Goal: Information Seeking & Learning: Learn about a topic

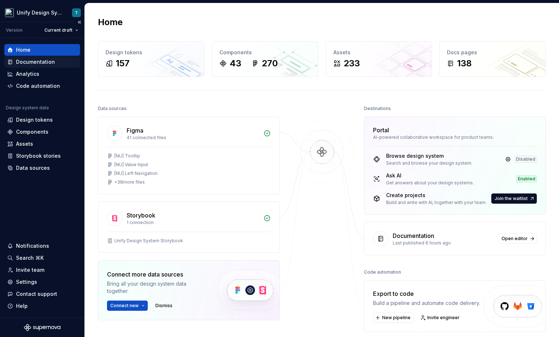
click at [42, 64] on div "Documentation" at bounding box center [35, 61] width 39 height 7
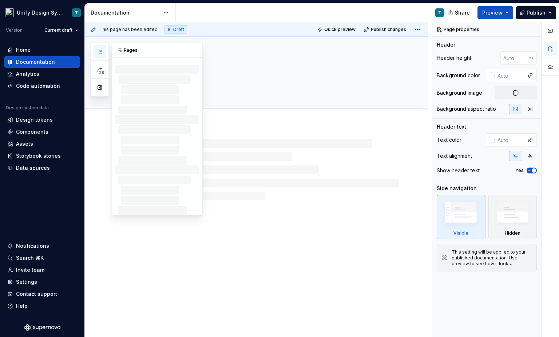
click at [98, 49] on icon "button" at bounding box center [100, 52] width 6 height 6
type textarea "*"
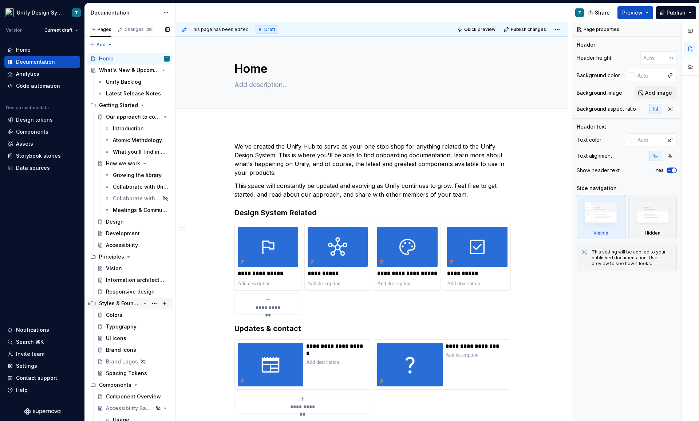
scroll to position [10, 0]
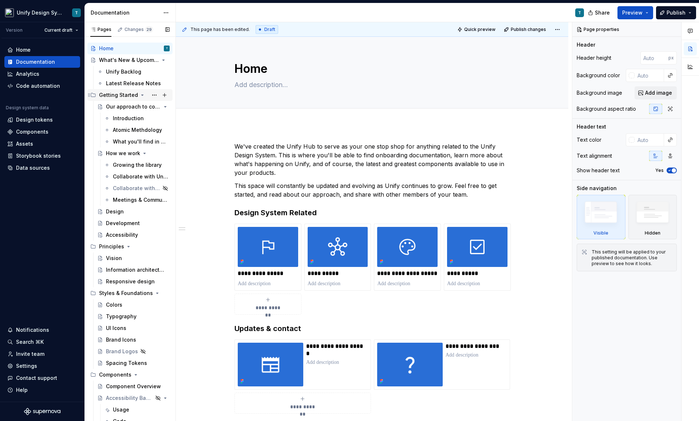
click at [140, 95] on icon "Page tree" at bounding box center [142, 95] width 6 height 6
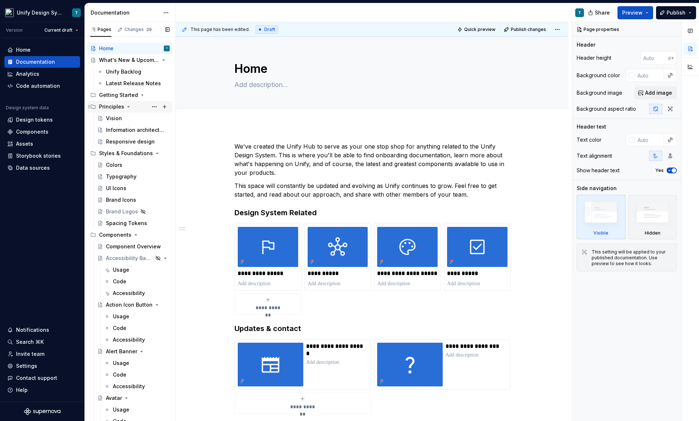
click at [128, 106] on icon "Page tree" at bounding box center [129, 106] width 2 height 1
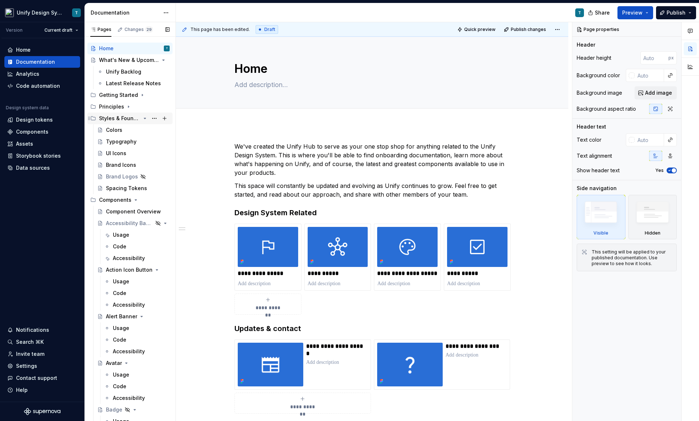
click at [145, 118] on icon "Page tree" at bounding box center [145, 118] width 2 height 1
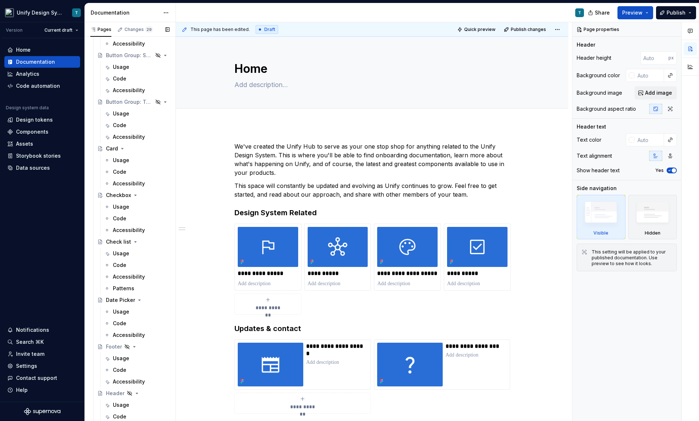
scroll to position [535, 0]
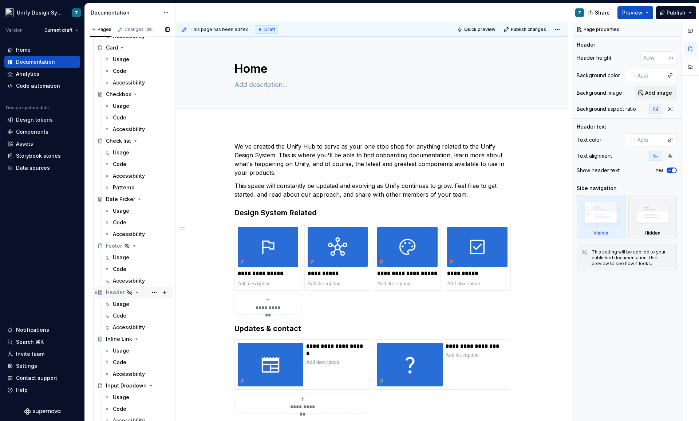
click at [111, 295] on div "Header" at bounding box center [115, 292] width 19 height 7
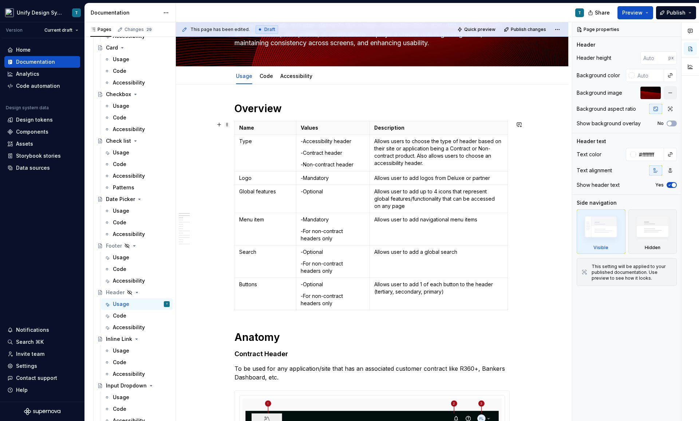
scroll to position [13, 0]
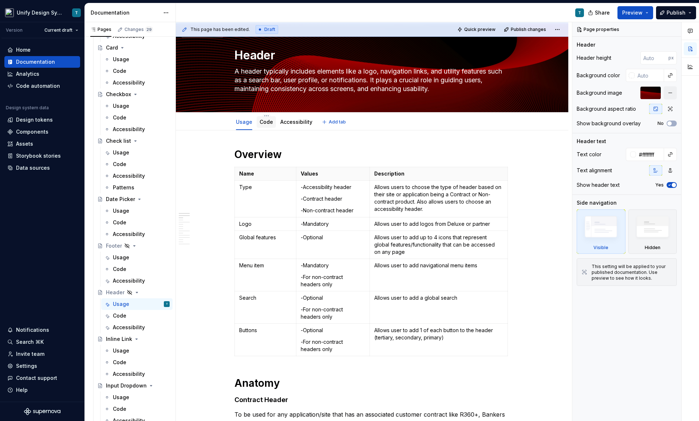
click at [260, 121] on div "Code" at bounding box center [266, 122] width 19 height 12
click at [266, 127] on div "Code" at bounding box center [266, 122] width 19 height 12
click at [270, 123] on link "Code" at bounding box center [266, 122] width 13 height 6
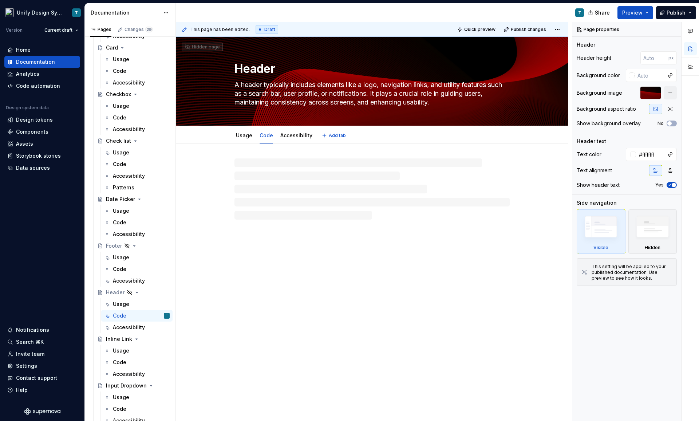
click at [300, 125] on div "Header A header typically includes elements like a logo, navigation links, and …" at bounding box center [372, 81] width 275 height 89
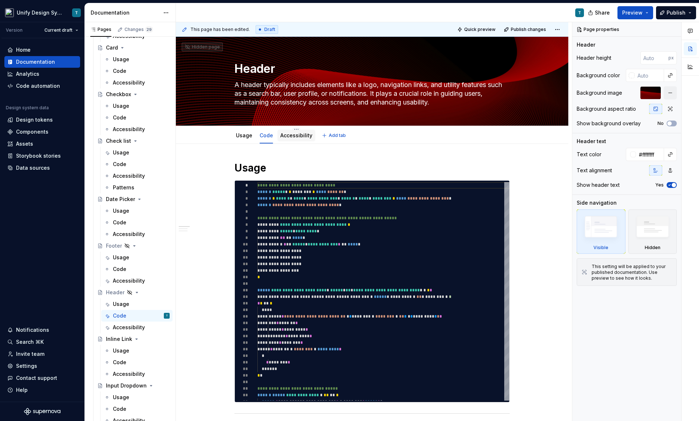
click at [303, 139] on div "Accessibility" at bounding box center [296, 135] width 32 height 9
click at [299, 138] on link "Accessibility" at bounding box center [296, 135] width 32 height 6
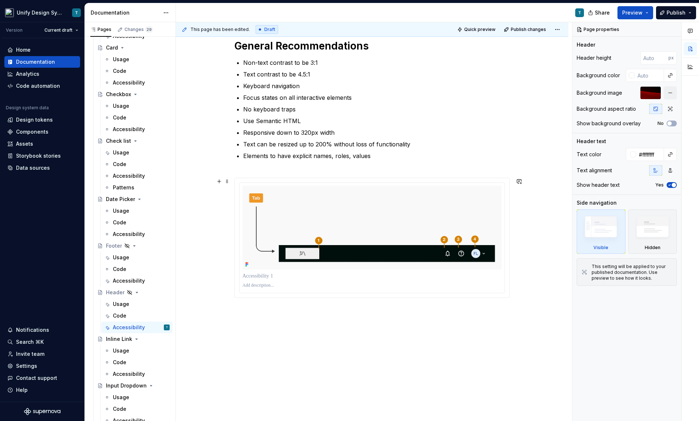
scroll to position [133, 0]
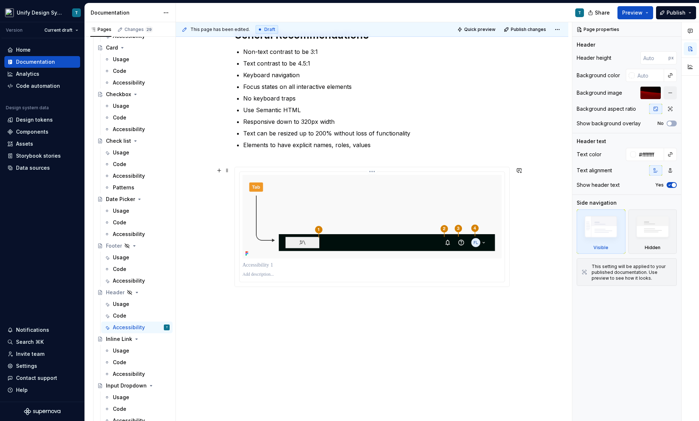
click at [286, 223] on img at bounding box center [372, 217] width 259 height 84
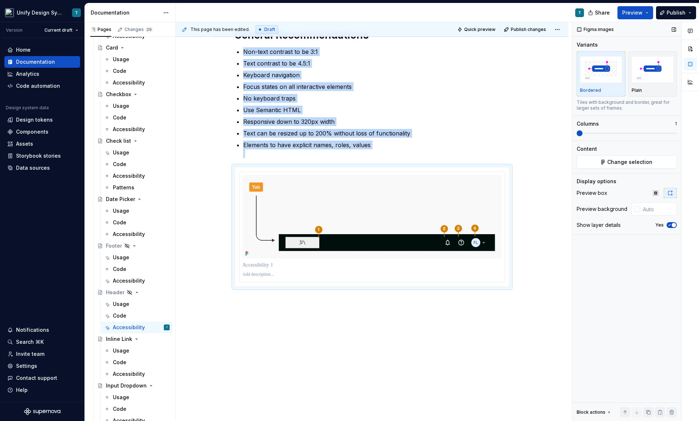
click at [559, 226] on icon "button" at bounding box center [670, 225] width 6 height 4
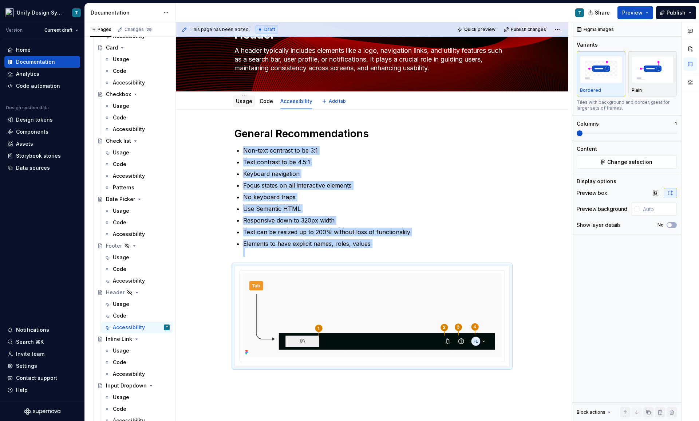
scroll to position [34, 0]
click at [245, 100] on link "Usage" at bounding box center [244, 101] width 16 height 6
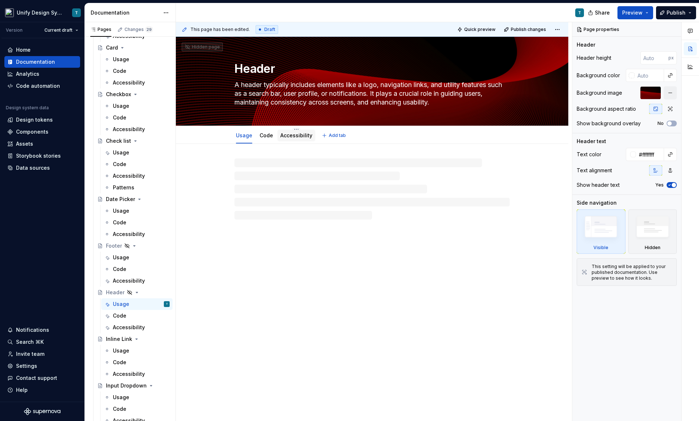
click at [300, 136] on link "Accessibility" at bounding box center [296, 135] width 32 height 6
type textarea "*"
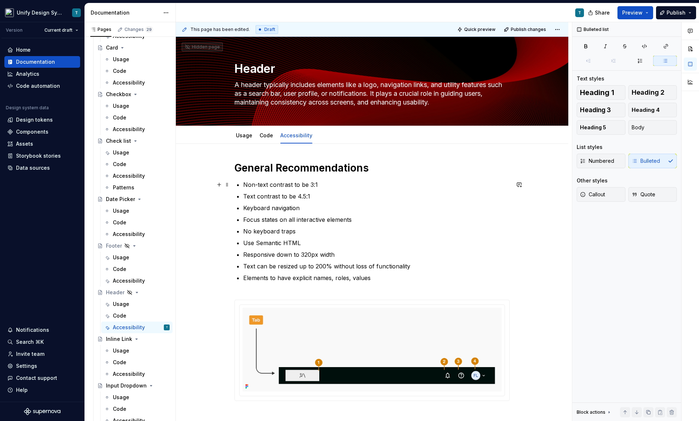
click at [244, 185] on div "General Recommendations Non-text contrast to be 3:1 Text contrast to be 4.5:1 K…" at bounding box center [372, 281] width 275 height 240
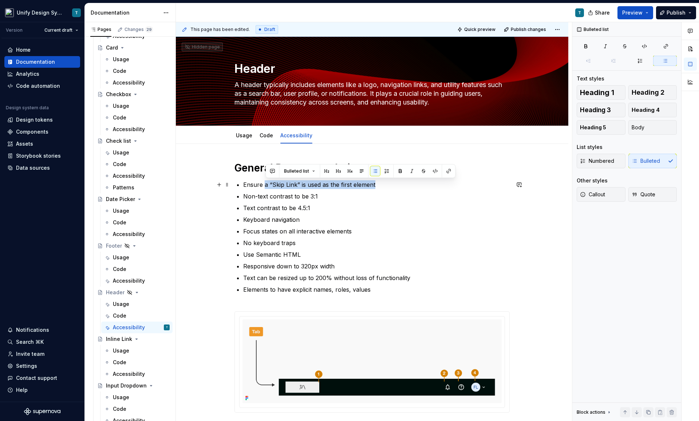
drag, startPoint x: 380, startPoint y: 185, endPoint x: 265, endPoint y: 186, distance: 115.1
click at [265, 186] on p "Ensure a “Skip Link” is used as the first element" at bounding box center [376, 184] width 267 height 9
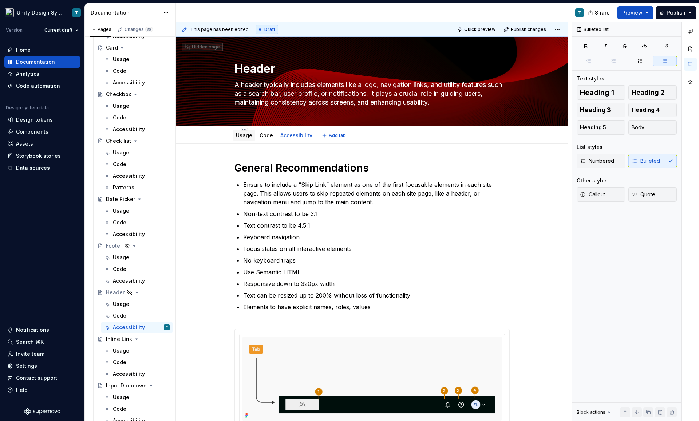
click at [250, 140] on div "Usage" at bounding box center [244, 136] width 22 height 12
click at [245, 135] on link "Usage" at bounding box center [244, 135] width 16 height 6
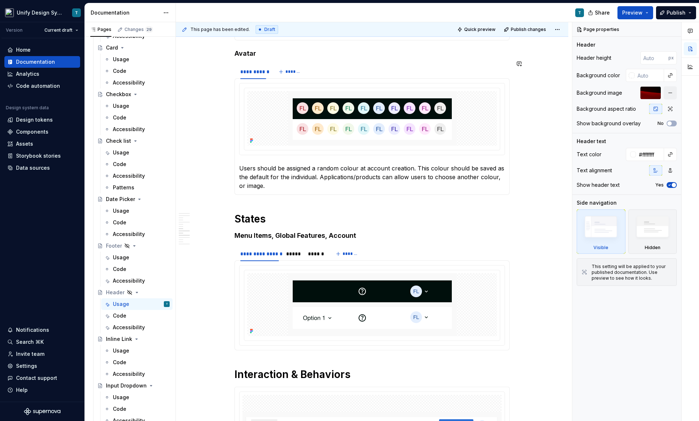
scroll to position [945, 0]
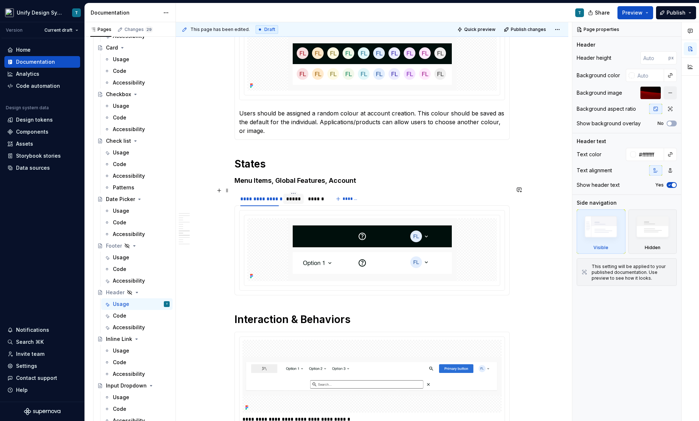
click at [300, 195] on div "*****" at bounding box center [293, 198] width 15 height 7
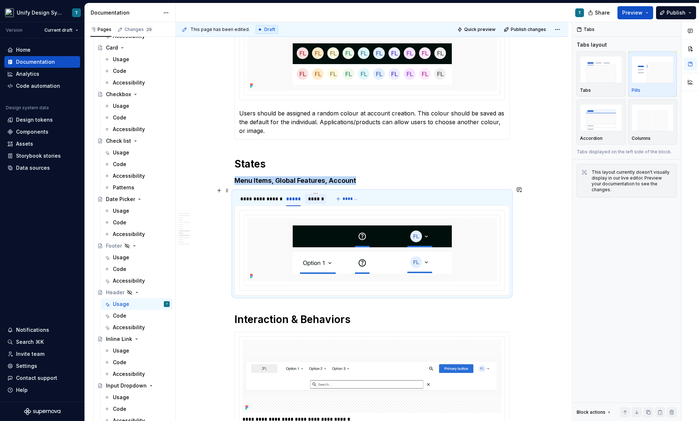
click at [313, 195] on div "******" at bounding box center [315, 198] width 15 height 7
click at [291, 195] on div "*****" at bounding box center [293, 198] width 15 height 7
click at [279, 195] on div "**********" at bounding box center [259, 198] width 39 height 7
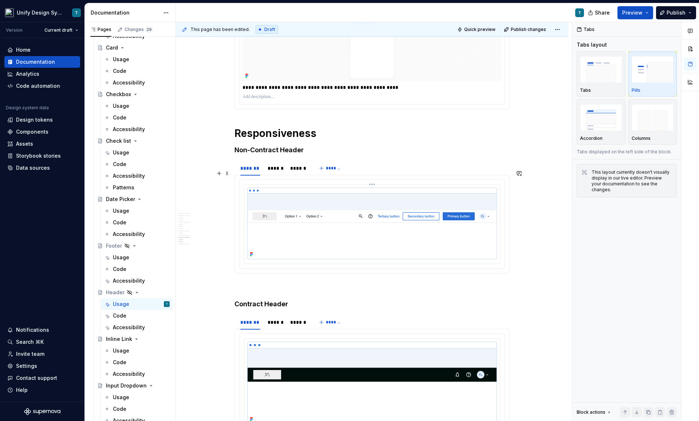
scroll to position [2546, 0]
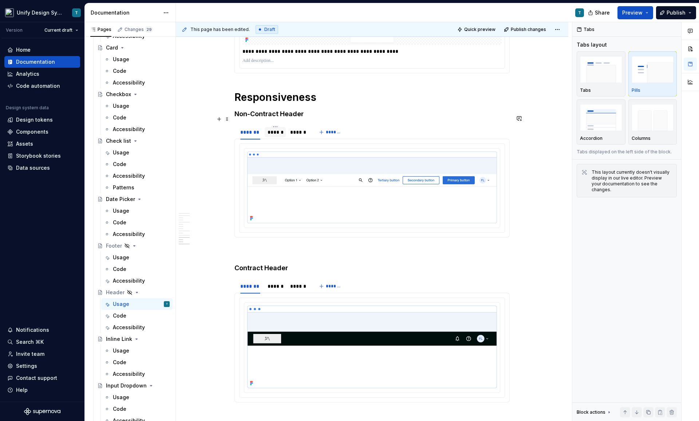
click at [276, 129] on div "******" at bounding box center [275, 132] width 15 height 7
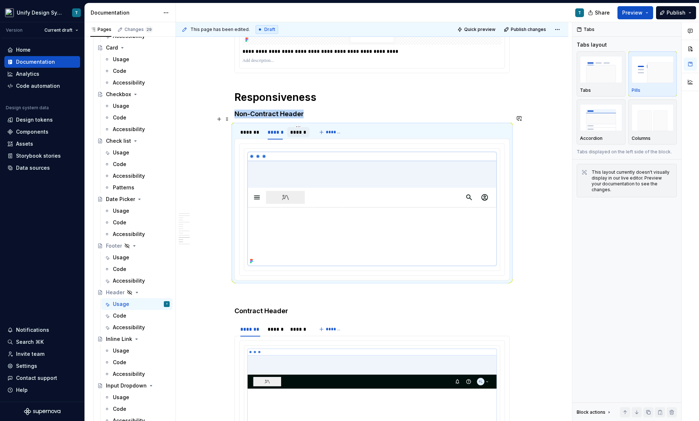
click at [295, 127] on div "******" at bounding box center [298, 132] width 22 height 10
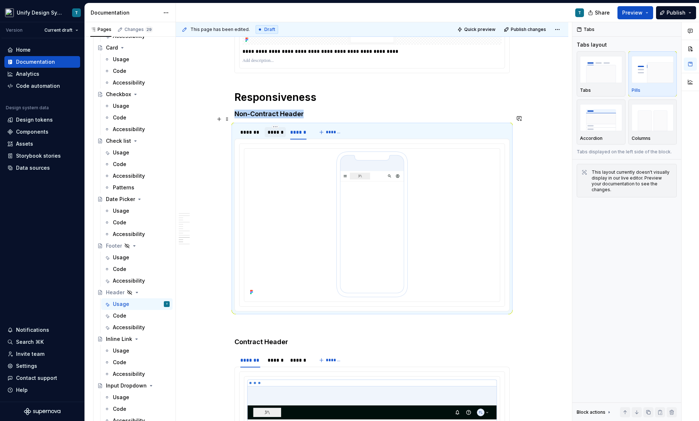
click at [278, 127] on div "******" at bounding box center [275, 132] width 21 height 10
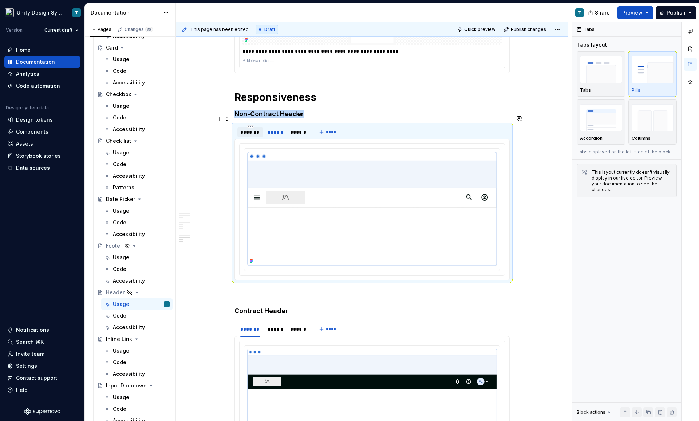
click at [257, 129] on div "*******" at bounding box center [250, 132] width 20 height 7
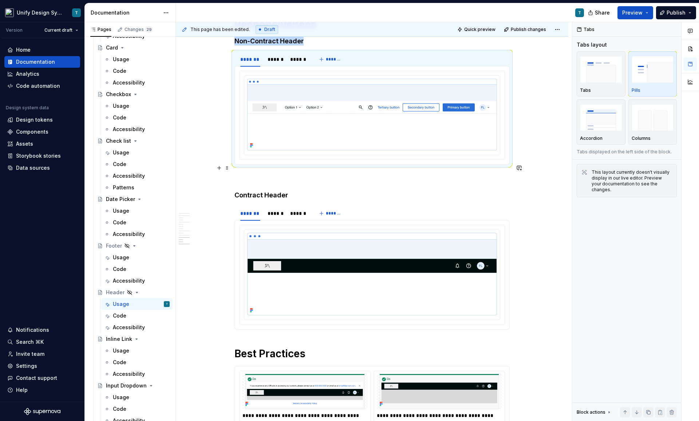
scroll to position [2705, 0]
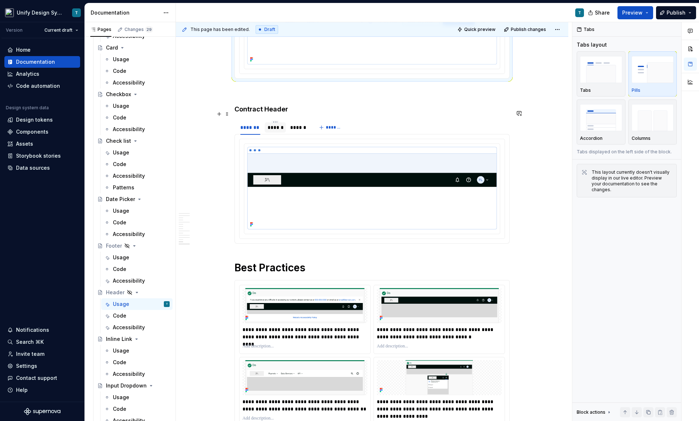
click at [278, 124] on div "******" at bounding box center [275, 127] width 15 height 7
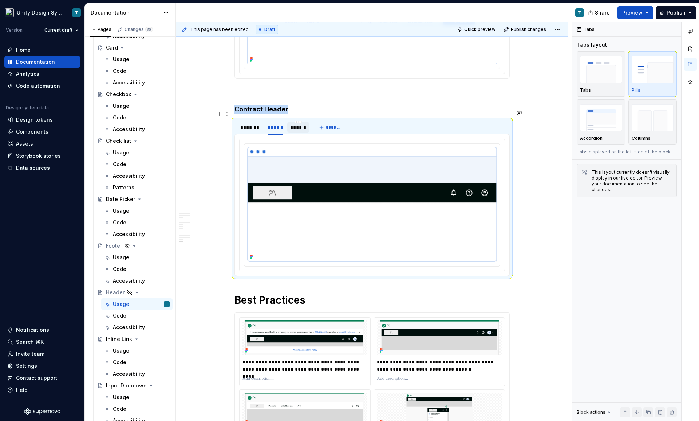
click at [299, 124] on div "******" at bounding box center [298, 127] width 16 height 7
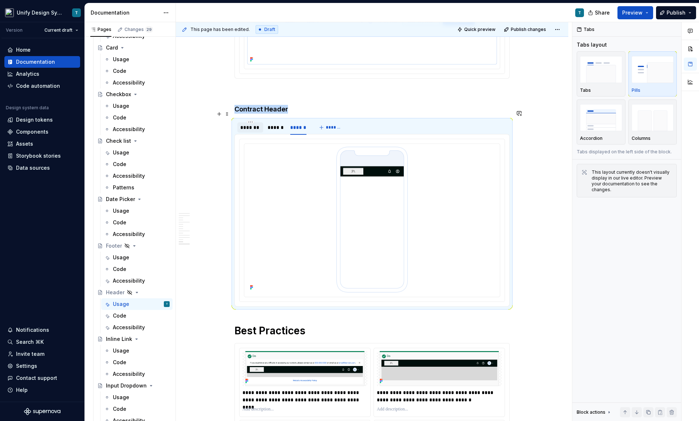
click at [257, 122] on div "*******" at bounding box center [250, 127] width 26 height 10
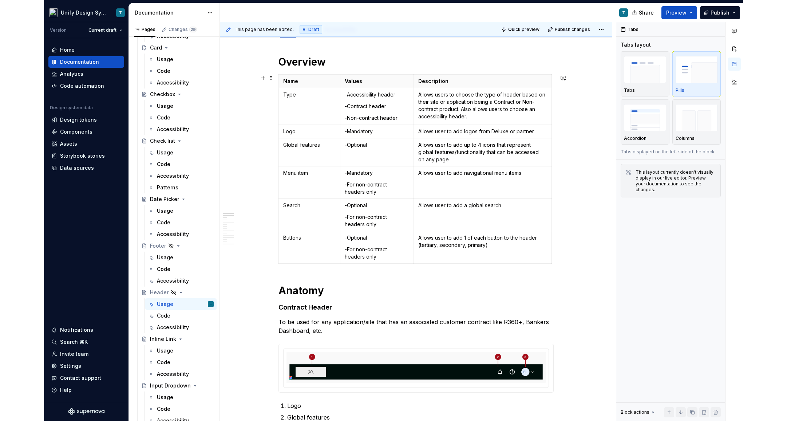
scroll to position [0, 0]
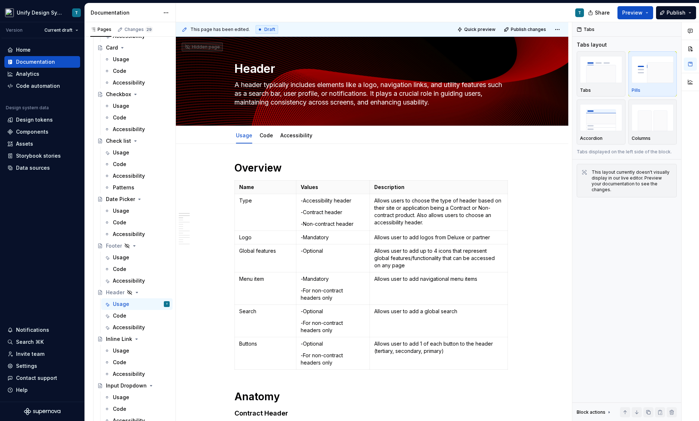
type textarea "*"
click at [230, 183] on span at bounding box center [227, 184] width 6 height 10
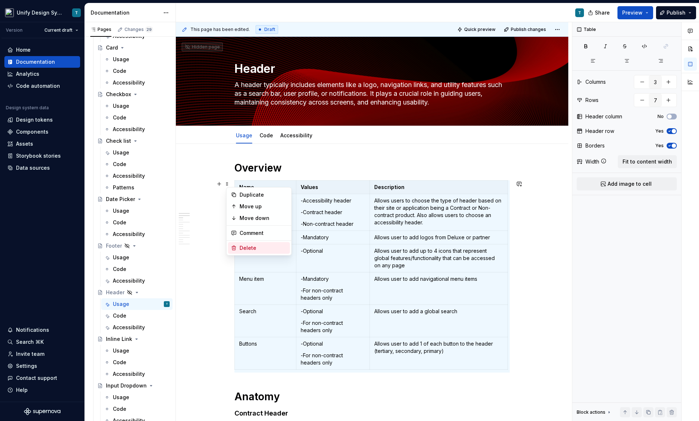
click at [249, 247] on div "Delete" at bounding box center [263, 247] width 47 height 7
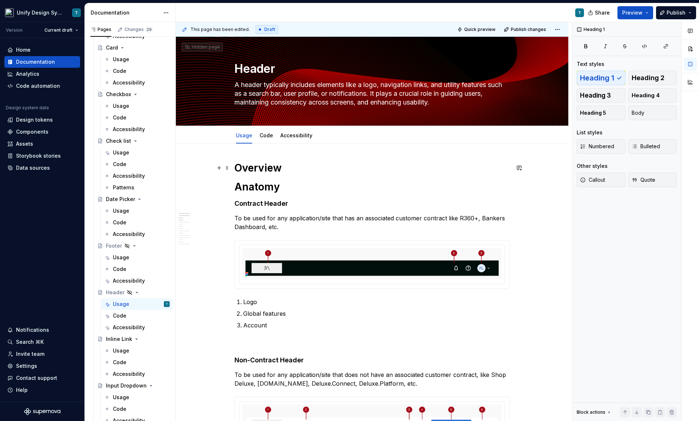
click at [287, 173] on h1 "Overview" at bounding box center [372, 167] width 275 height 13
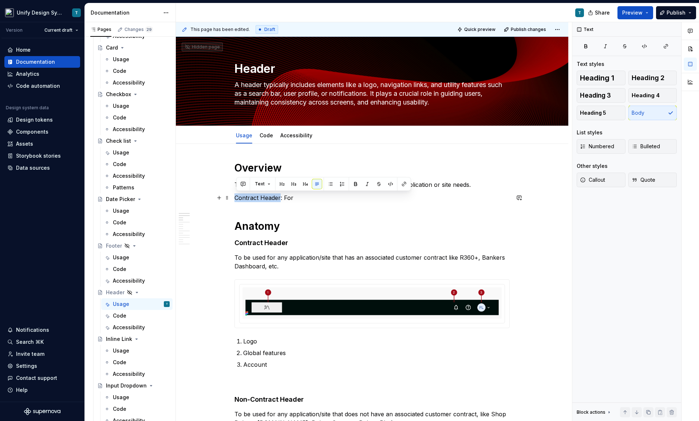
drag, startPoint x: 282, startPoint y: 198, endPoint x: 234, endPoint y: 199, distance: 47.7
click at [300, 197] on p "Contract Header : For" at bounding box center [372, 197] width 275 height 9
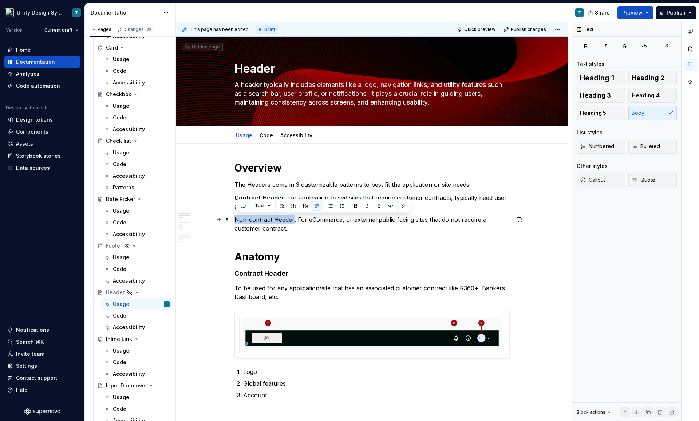
drag, startPoint x: 295, startPoint y: 220, endPoint x: 234, endPoint y: 220, distance: 61.2
drag, startPoint x: 338, startPoint y: 219, endPoint x: 298, endPoint y: 220, distance: 40.1
click at [298, 220] on p "Non-contract Header (All elements) : For eCommerce, or external public facing s…" at bounding box center [372, 223] width 275 height 17
click at [323, 230] on p "Non-contract Header (All elements): For eCommerce, or external public facing si…" at bounding box center [372, 223] width 275 height 17
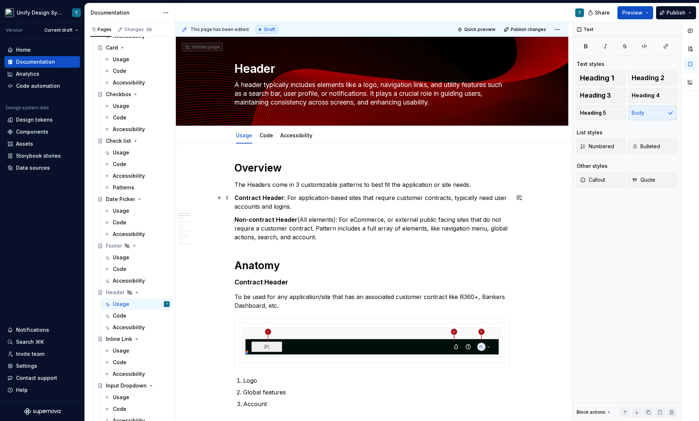
click at [304, 205] on p "Contract Header : For application-based sites that require customer contracts, …" at bounding box center [372, 201] width 275 height 17
click at [491, 196] on p "Contract Header : For application-based sites that require customer contracts, …" at bounding box center [372, 201] width 275 height 17
click at [301, 205] on p "Contract Header : For application-based sites that require customer contracts, …" at bounding box center [372, 201] width 275 height 17
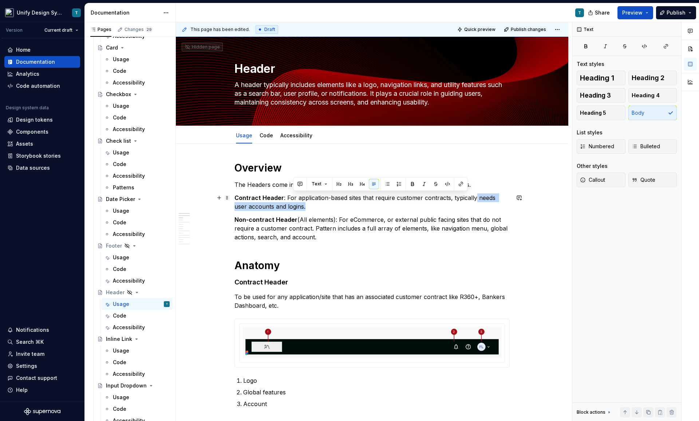
drag, startPoint x: 301, startPoint y: 205, endPoint x: 476, endPoint y: 198, distance: 175.7
click at [476, 198] on p "Contract Header : For application-based sites that require customer contracts, …" at bounding box center [372, 201] width 275 height 17
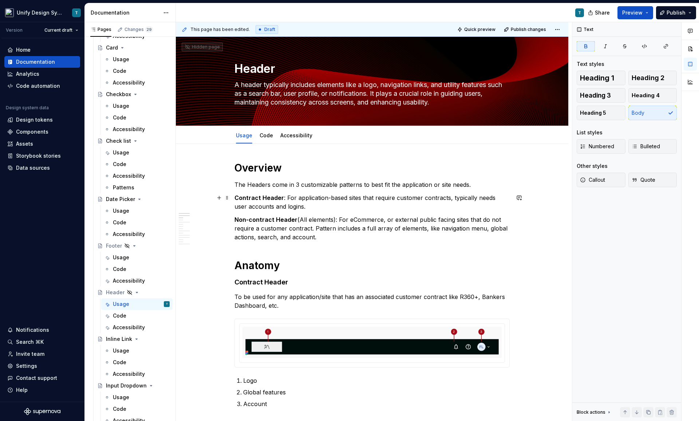
click at [298, 206] on p "Contract Header : For application-based sites that require customer contracts, …" at bounding box center [372, 201] width 275 height 17
click at [321, 236] on p "Non-contract Header (All elements): For eCommerce, or external public facing si…" at bounding box center [372, 228] width 275 height 26
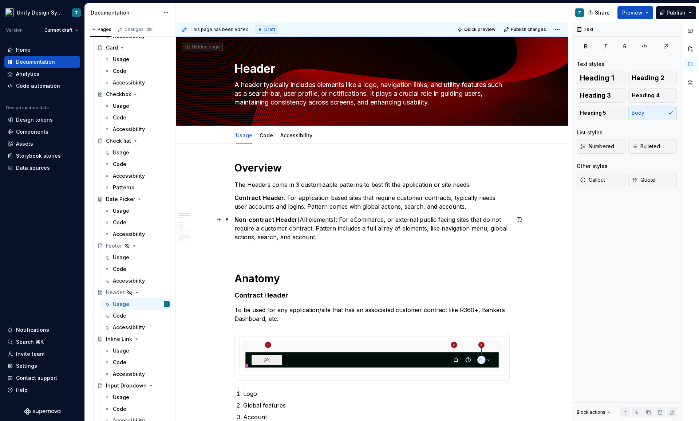
click at [328, 233] on p "Non-contract Header (All elements): For eCommerce, or external public facing si…" at bounding box center [372, 228] width 275 height 26
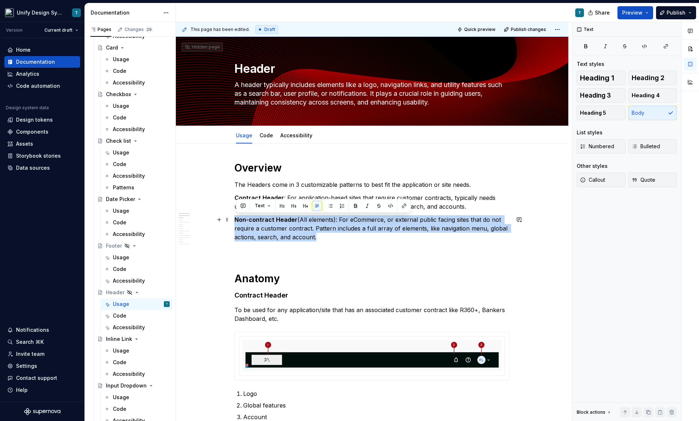
drag, startPoint x: 328, startPoint y: 235, endPoint x: 237, endPoint y: 221, distance: 91.8
click at [237, 221] on p "Non-contract Header (All elements): For eCommerce, or external public facing si…" at bounding box center [372, 228] width 275 height 26
copy p "Non-contract Header (All elements): For eCommerce, or external public facing si…"
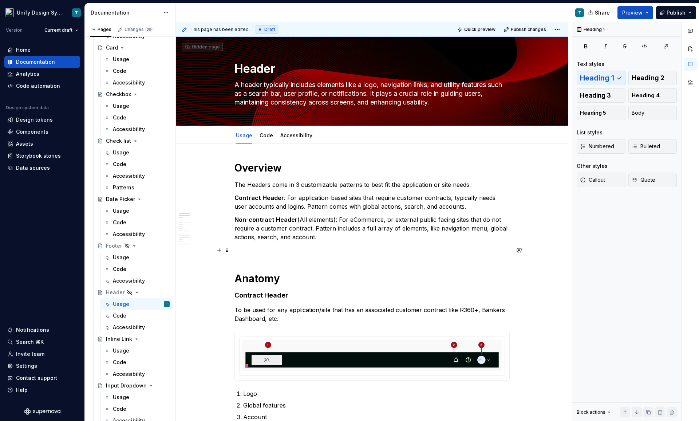
click at [242, 249] on p at bounding box center [372, 250] width 275 height 9
click at [298, 219] on p "Non-contract Header (All elements): For eCommerce, or external public facing si…" at bounding box center [372, 228] width 275 height 26
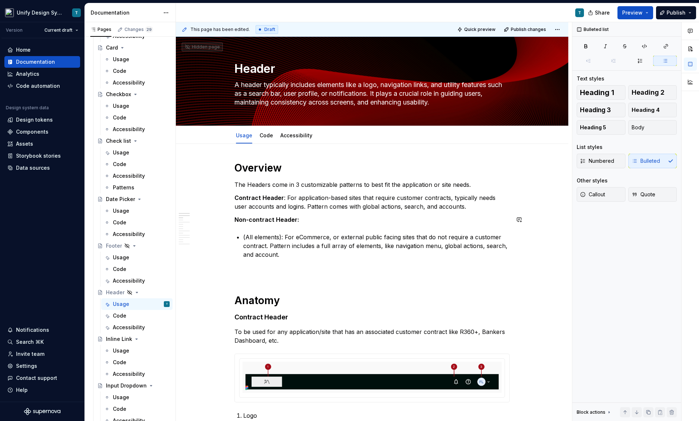
click at [281, 235] on p "All elements): For eCommerce, or external public facing sites that do not requi…" at bounding box center [376, 246] width 267 height 26
click at [283, 255] on p "All elements: For eCommerce, or external public facing sites that do not requir…" at bounding box center [376, 246] width 267 height 26
drag, startPoint x: 278, startPoint y: 236, endPoint x: 236, endPoint y: 236, distance: 41.9
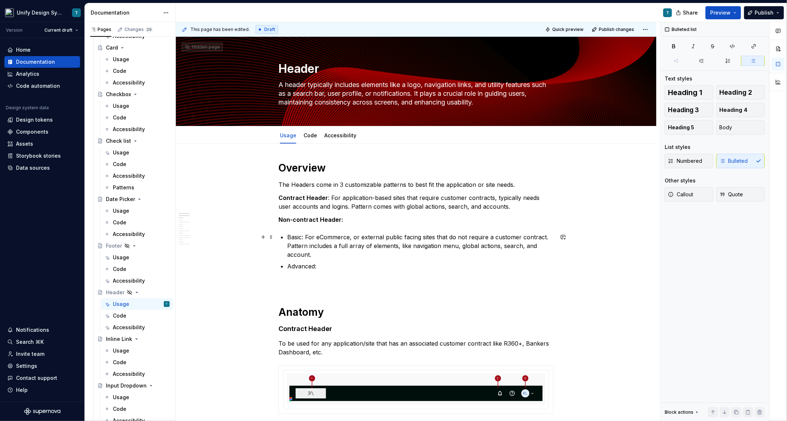
click at [298, 236] on p "Basic: For eCommerce, or external public facing sites that do not require a cus…" at bounding box center [420, 246] width 267 height 26
click at [298, 263] on p "Advanced:" at bounding box center [420, 266] width 267 height 9
click at [309, 268] on p "Full:" at bounding box center [420, 266] width 267 height 9
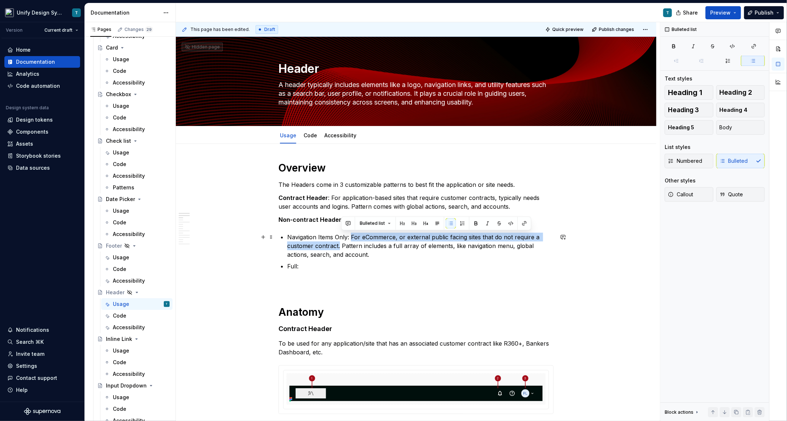
drag, startPoint x: 354, startPoint y: 237, endPoint x: 342, endPoint y: 246, distance: 15.0
click at [342, 246] on p "Navigation Items Only: For eCommerce, or external public facing sites that do n…" at bounding box center [420, 246] width 267 height 26
copy p "For eCommerce, or external public facing sites that do not require a customer c…"
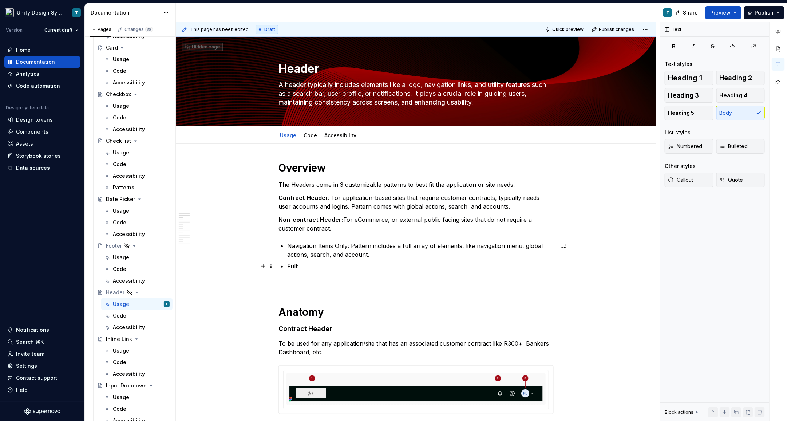
click at [321, 263] on p "Full:" at bounding box center [420, 266] width 267 height 9
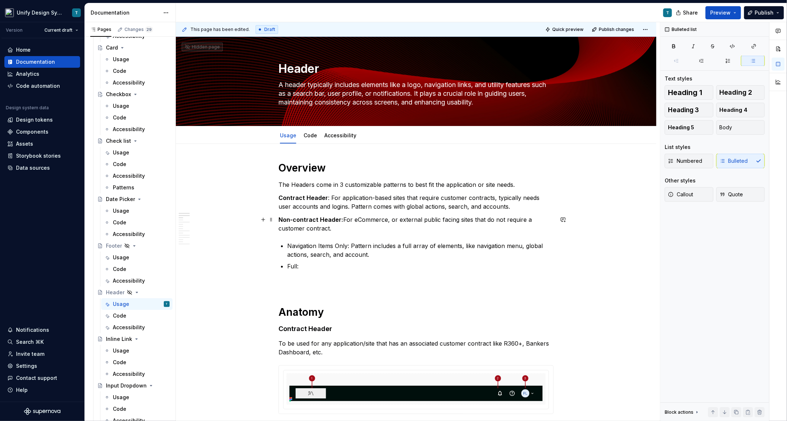
click at [341, 218] on strong "Non-contract Header:" at bounding box center [311, 219] width 65 height 7
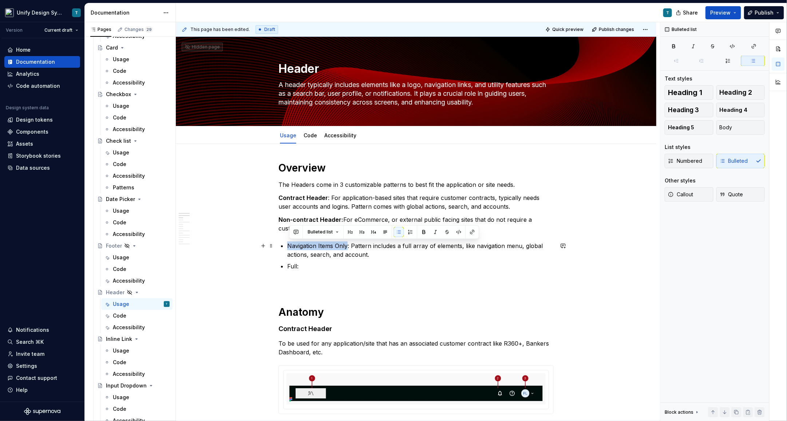
drag, startPoint x: 349, startPoint y: 245, endPoint x: 285, endPoint y: 245, distance: 64.1
click at [287, 245] on li "Navigation Items Only: Pattern includes a full array of elements, like navigati…" at bounding box center [420, 249] width 267 height 17
click at [308, 266] on p "Full:" at bounding box center [420, 266] width 267 height 9
click at [292, 265] on p "Full:" at bounding box center [420, 266] width 267 height 9
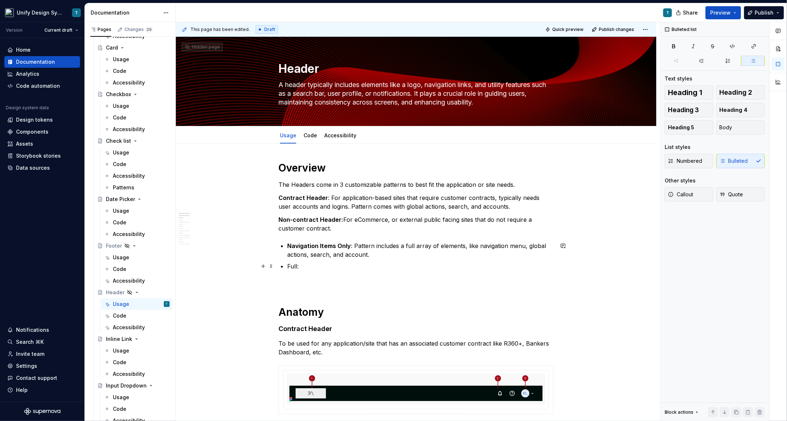
click at [292, 266] on p "Full:" at bounding box center [420, 266] width 267 height 9
click at [314, 265] on p "Full :" at bounding box center [420, 266] width 267 height 9
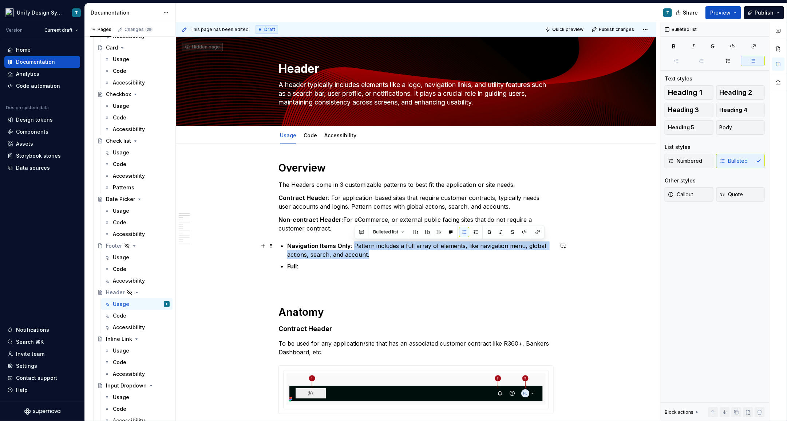
drag, startPoint x: 374, startPoint y: 254, endPoint x: 354, endPoint y: 247, distance: 21.2
click at [354, 247] on p "Navigation Items Only : Pattern includes a full array of elements, like navigat…" at bounding box center [420, 249] width 267 height 17
copy p "Pattern includes a full array of elements, like navigation menu, global actions…"
click at [313, 266] on p "Full :" at bounding box center [420, 266] width 267 height 9
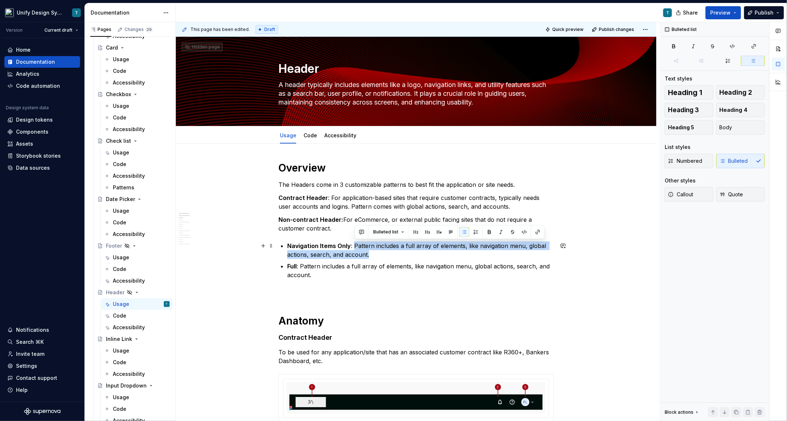
drag, startPoint x: 373, startPoint y: 253, endPoint x: 356, endPoint y: 248, distance: 17.3
click at [356, 248] on p "Navigation Items Only : Pattern includes a full array of elements, like navigat…" at bounding box center [420, 249] width 267 height 17
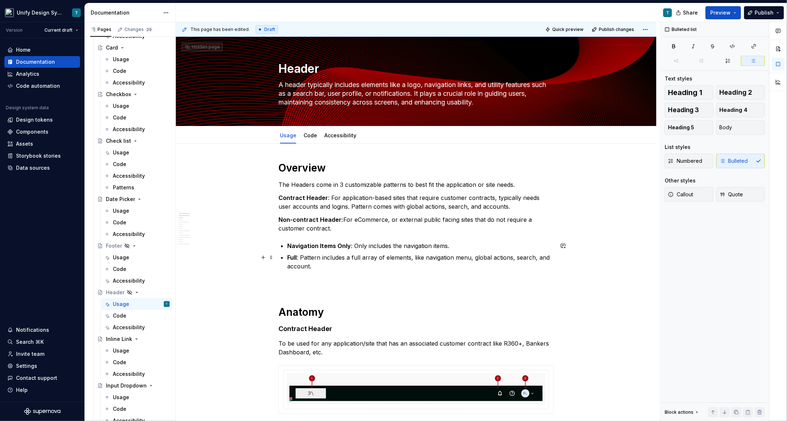
click at [338, 267] on p "Full : Pattern includes a full array of elements, like navigation menu, global …" at bounding box center [420, 261] width 267 height 17
click at [402, 245] on p "Navigation Items Only : Only includes the navigation items." at bounding box center [420, 245] width 267 height 9
click at [424, 257] on p "Full : Pattern includes a full array of elements, like navigation menu, global …" at bounding box center [420, 261] width 267 height 17
click at [391, 205] on p "Contract Header : For application-based sites that require customer contracts, …" at bounding box center [416, 201] width 275 height 17
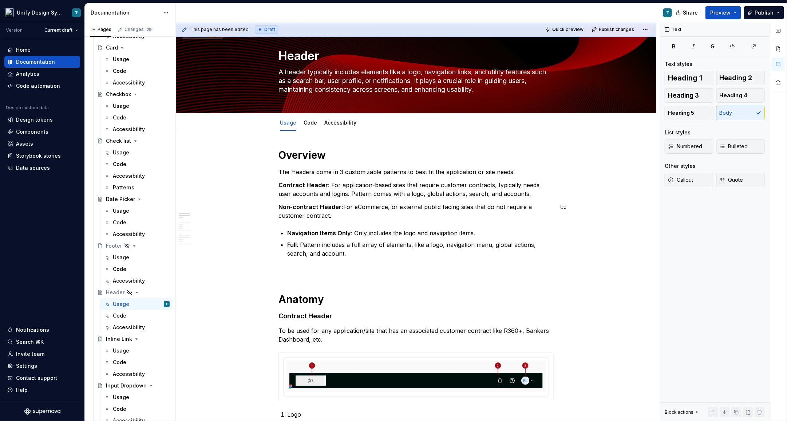
scroll to position [18, 0]
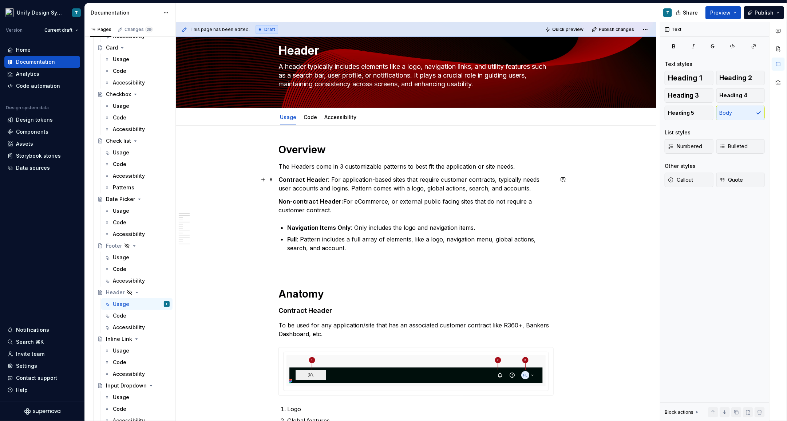
click at [514, 188] on p "Contract Header : For application-based sites that require customer contracts, …" at bounding box center [416, 183] width 275 height 17
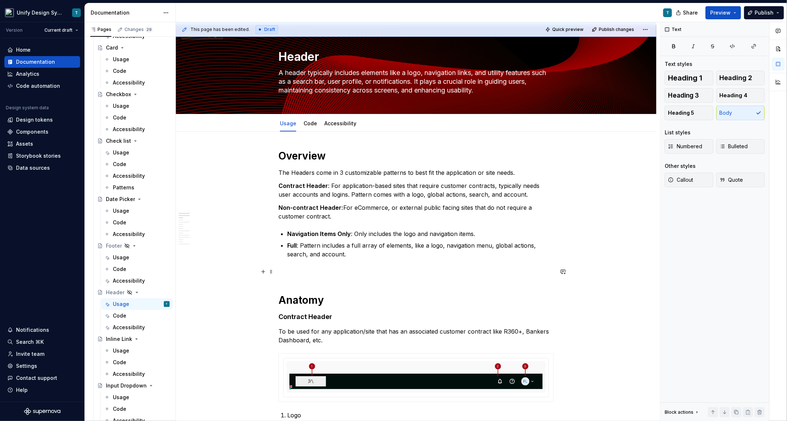
scroll to position [0, 0]
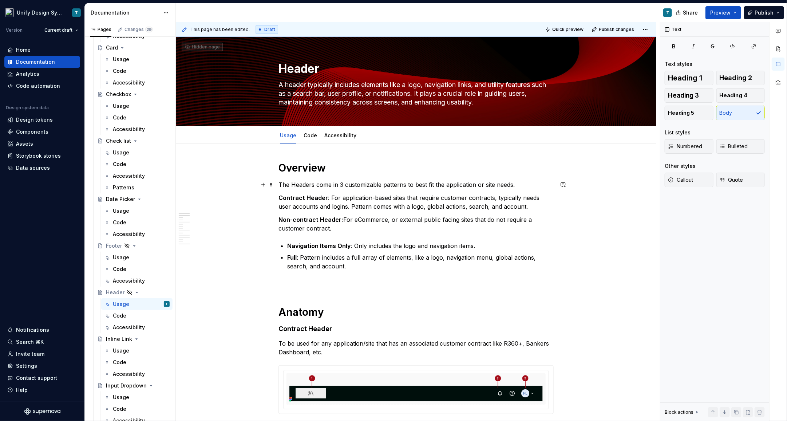
click at [392, 182] on p "The Headers come in 3 customizable patterns to best fit the application or site…" at bounding box center [416, 184] width 275 height 9
click at [399, 222] on p "Non-contract Header: For eCommerce, or external public facing sites that do not…" at bounding box center [416, 223] width 275 height 17
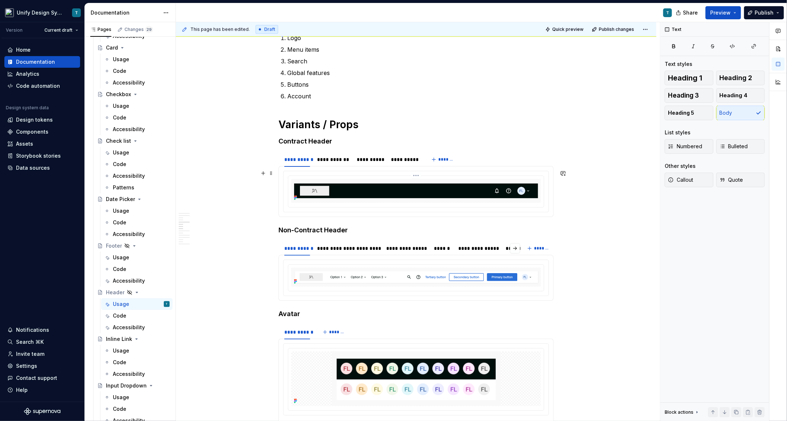
scroll to position [503, 0]
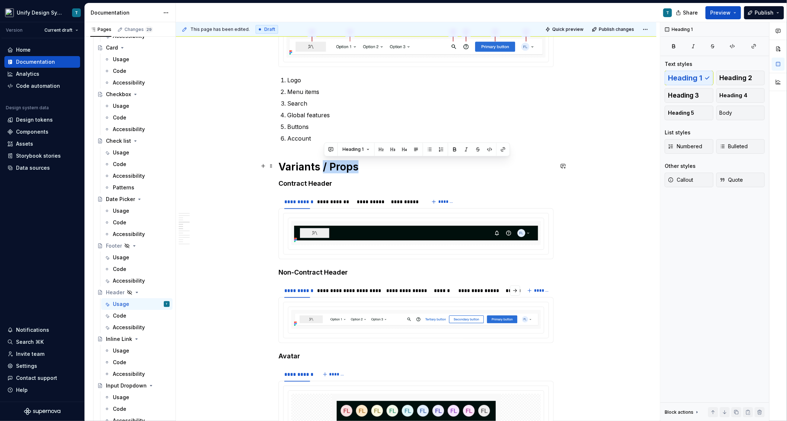
drag, startPoint x: 360, startPoint y: 166, endPoint x: 323, endPoint y: 166, distance: 36.8
click at [323, 166] on h1 "Variants / Props" at bounding box center [416, 166] width 275 height 13
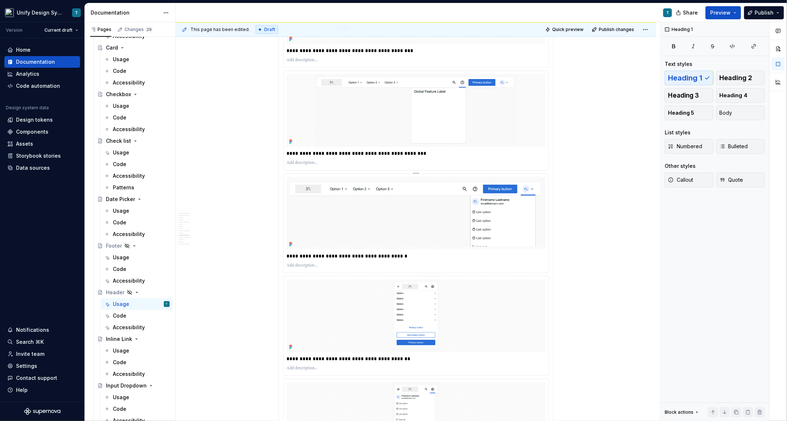
scroll to position [0, 0]
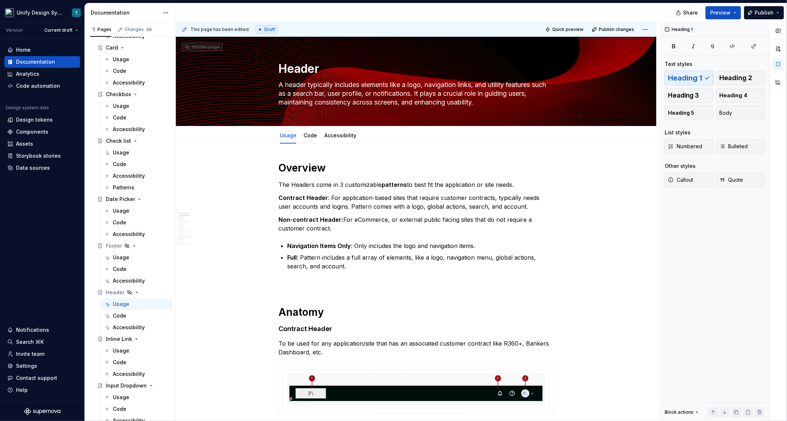
type textarea "*"
